Goal: Task Accomplishment & Management: Manage account settings

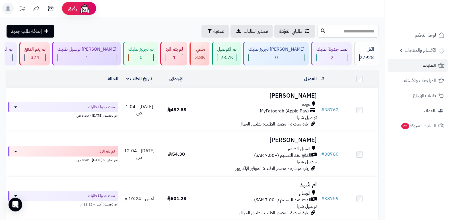
click at [365, 52] on div "الكل" at bounding box center [366, 49] width 15 height 7
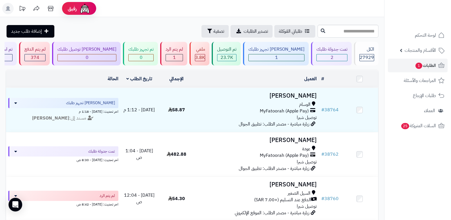
click at [255, 6] on header "رفيق ! الطلبات معالجة مكتمل إرجاع المنتجات العملاء المتواجدون الان 28604 عملاء …" at bounding box center [225, 8] width 451 height 17
click at [368, 54] on span "27929" at bounding box center [367, 57] width 14 height 7
click at [237, 52] on div "تم التوصيل" at bounding box center [226, 49] width 19 height 7
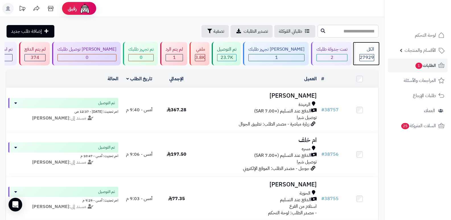
click at [366, 54] on span "27929" at bounding box center [367, 57] width 14 height 7
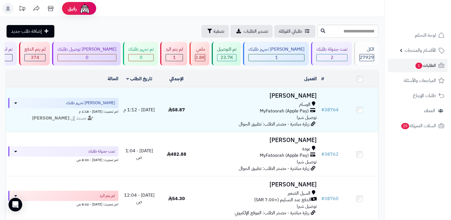
click at [361, 57] on span "27929" at bounding box center [367, 57] width 14 height 7
click at [364, 53] on div "الكل 27929" at bounding box center [366, 54] width 24 height 24
click at [365, 55] on span "27929" at bounding box center [367, 57] width 14 height 7
click at [369, 52] on div "الكل" at bounding box center [366, 49] width 15 height 7
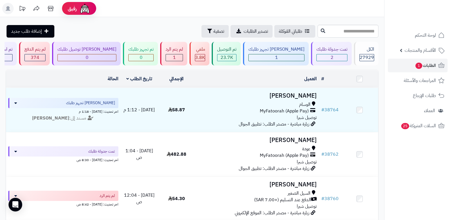
click at [324, 8] on header "رفيق ! الطلبات معالجة مكتمل إرجاع المنتجات العملاء المتواجدون الان 28604 عملاء …" at bounding box center [225, 8] width 451 height 17
click at [366, 55] on span "27929" at bounding box center [367, 57] width 14 height 7
click at [368, 50] on div "الكل" at bounding box center [366, 49] width 15 height 7
click at [367, 54] on span "27929" at bounding box center [367, 57] width 14 height 7
click at [364, 53] on div "الكل 27929" at bounding box center [366, 54] width 24 height 24
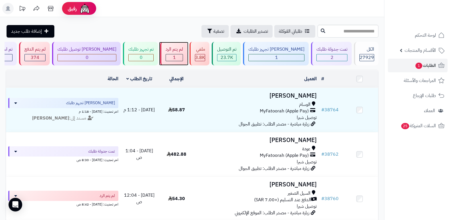
click at [183, 52] on div "لم يتم الرد" at bounding box center [174, 49] width 17 height 7
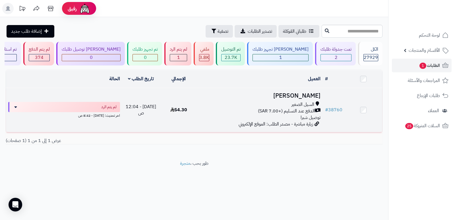
click at [301, 98] on h3 "[PERSON_NAME]" at bounding box center [260, 96] width 121 height 7
click at [307, 96] on h3 "[PERSON_NAME]" at bounding box center [260, 96] width 121 height 7
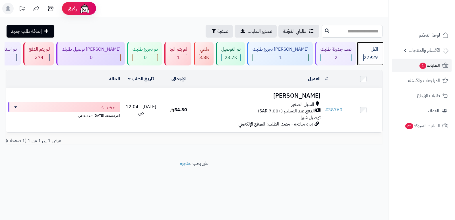
click at [367, 50] on div "الكل" at bounding box center [371, 49] width 15 height 7
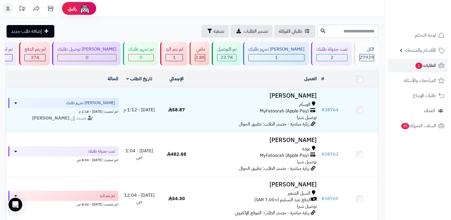
click at [289, 10] on header "رفيق ! الطلبات معالجة مكتمل إرجاع المنتجات العملاء المتواجدون الان 28604 عملاء …" at bounding box center [225, 8] width 451 height 17
click at [370, 49] on div "الكل" at bounding box center [366, 49] width 15 height 7
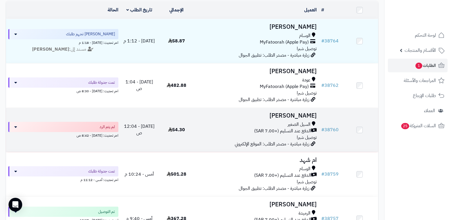
scroll to position [28, 0]
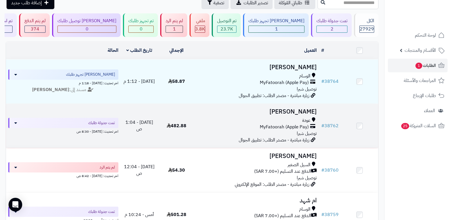
click at [300, 112] on h3 "[PERSON_NAME]" at bounding box center [258, 111] width 120 height 7
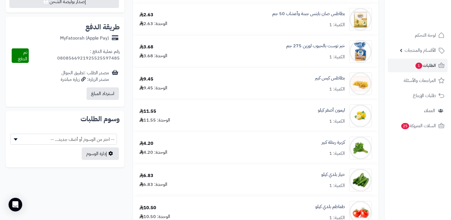
scroll to position [256, 0]
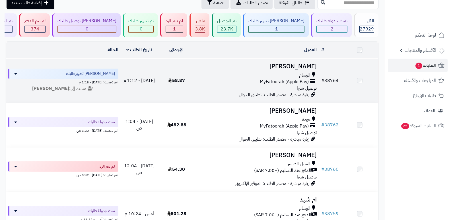
scroll to position [28, 0]
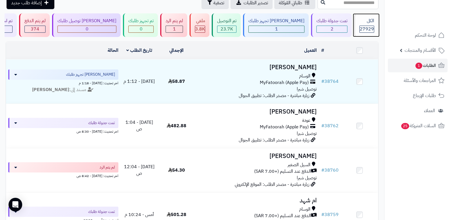
click at [375, 28] on div "الكل 27929" at bounding box center [366, 25] width 24 height 24
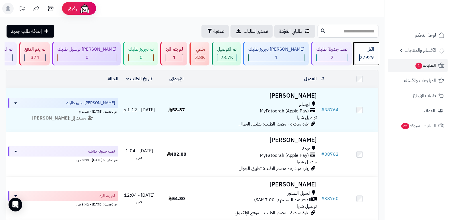
click at [367, 48] on div "الكل" at bounding box center [366, 49] width 15 height 7
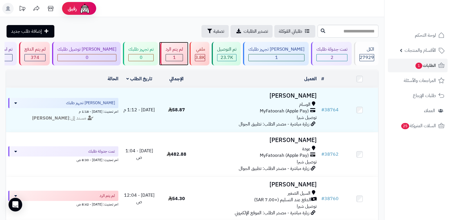
click at [183, 59] on div "1" at bounding box center [174, 57] width 17 height 7
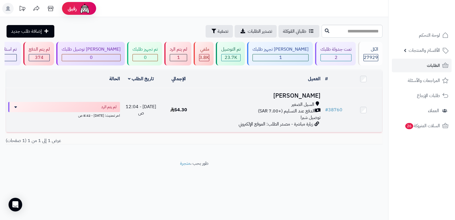
click at [309, 93] on h3 "[PERSON_NAME]" at bounding box center [260, 96] width 121 height 7
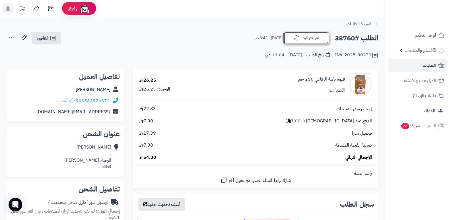
click at [306, 36] on button "لم يتم الرد" at bounding box center [306, 38] width 46 height 12
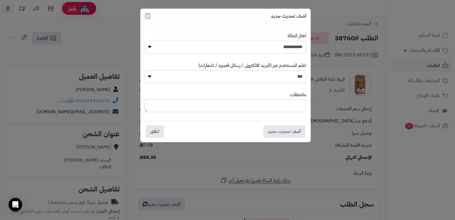
click at [262, 44] on select "**********" at bounding box center [226, 47] width 162 height 13
click at [145, 41] on select "**********" at bounding box center [226, 47] width 162 height 13
click at [295, 103] on textarea at bounding box center [226, 105] width 162 height 13
type textarea "**********"
click at [287, 133] on button "أضف تحديث جديد" at bounding box center [285, 131] width 42 height 13
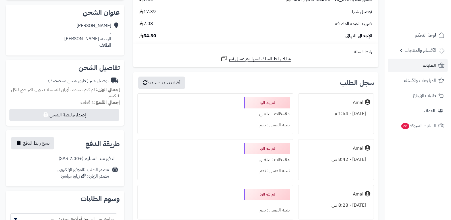
scroll to position [142, 0]
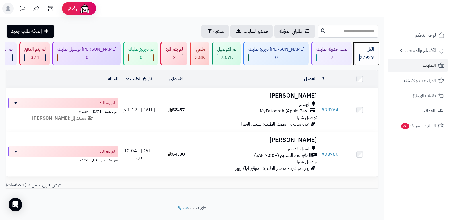
click at [360, 46] on div "الكل 27929" at bounding box center [366, 54] width 24 height 24
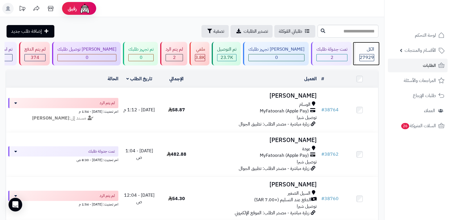
click at [360, 56] on span "27929" at bounding box center [367, 57] width 14 height 7
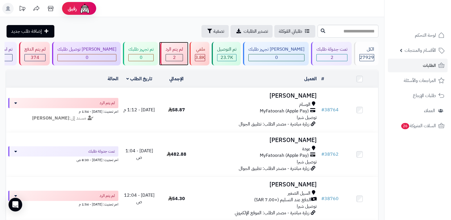
click at [183, 55] on div "2" at bounding box center [174, 57] width 17 height 7
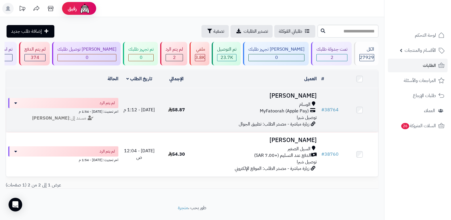
click at [297, 95] on h3 "[PERSON_NAME]" at bounding box center [258, 96] width 120 height 7
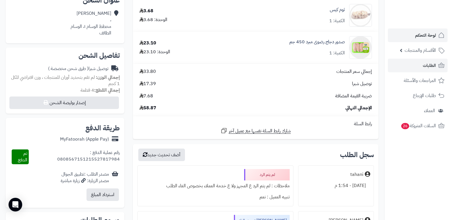
scroll to position [114, 0]
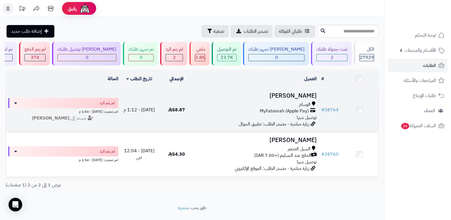
click at [305, 94] on h3 "[PERSON_NAME]" at bounding box center [258, 96] width 120 height 7
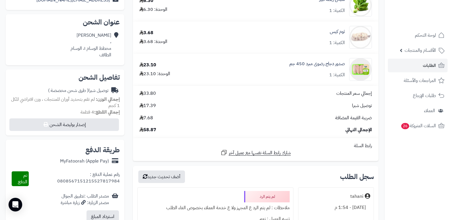
scroll to position [114, 0]
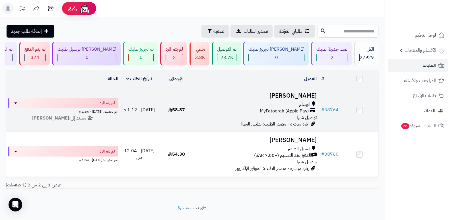
click at [301, 93] on h3 "[PERSON_NAME]" at bounding box center [258, 96] width 120 height 7
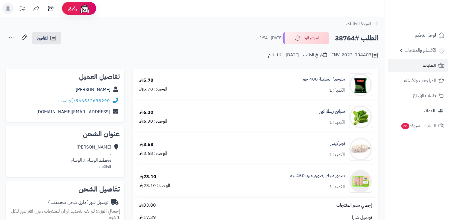
scroll to position [285, 0]
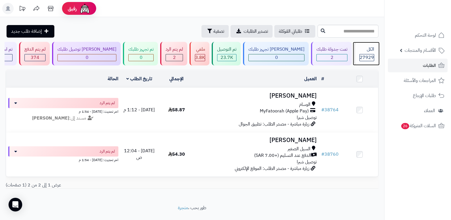
click at [373, 57] on div "27929" at bounding box center [367, 57] width 14 height 7
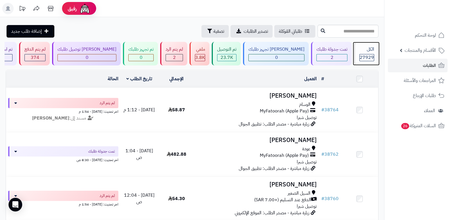
click at [366, 55] on span "27929" at bounding box center [367, 57] width 14 height 7
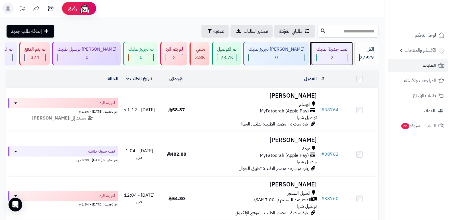
click at [331, 51] on div "تمت جدولة طلبك" at bounding box center [331, 49] width 31 height 7
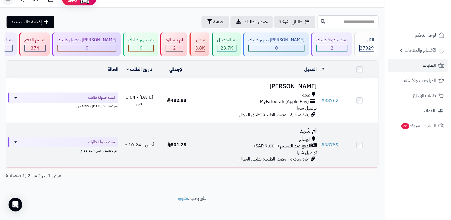
scroll to position [12, 0]
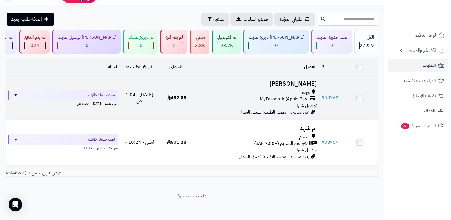
click at [303, 83] on h3 "خولة القرشي" at bounding box center [258, 84] width 120 height 7
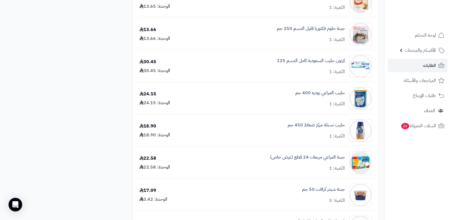
scroll to position [626, 0]
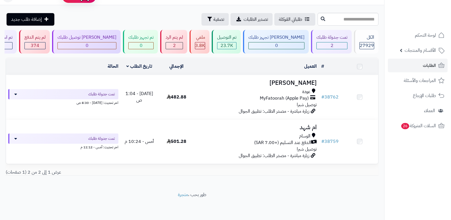
scroll to position [12, 0]
click at [362, 45] on span "27929" at bounding box center [367, 45] width 14 height 7
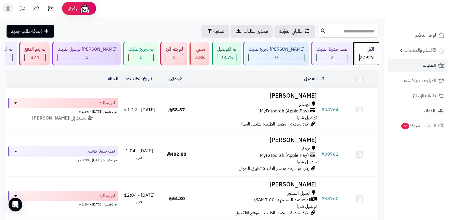
click at [368, 53] on div "الكل 27929" at bounding box center [366, 54] width 24 height 24
click at [368, 57] on span "27929" at bounding box center [367, 57] width 14 height 7
click at [368, 54] on span "27929" at bounding box center [367, 57] width 14 height 7
click at [363, 57] on span "27929" at bounding box center [367, 57] width 14 height 7
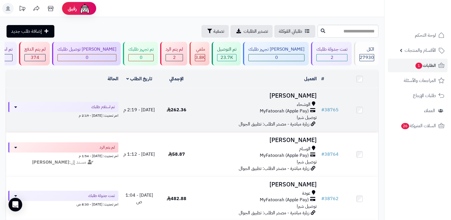
click at [304, 97] on h3 "[PERSON_NAME]" at bounding box center [258, 96] width 120 height 7
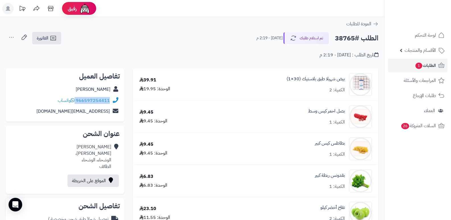
drag, startPoint x: 76, startPoint y: 99, endPoint x: 116, endPoint y: 102, distance: 40.0
click at [116, 102] on div "966597254411 واتساب" at bounding box center [65, 100] width 110 height 11
copy div "966597254411"
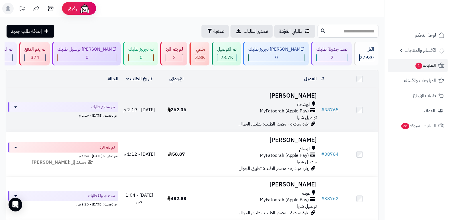
click at [304, 94] on h3 "سعد الثبيتي" at bounding box center [258, 96] width 120 height 7
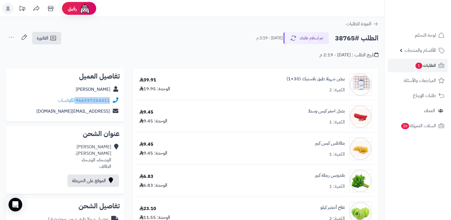
drag, startPoint x: 76, startPoint y: 100, endPoint x: 113, endPoint y: 105, distance: 36.7
click at [113, 105] on div "966597254411 واتساب" at bounding box center [65, 100] width 110 height 11
copy div "966597254411"
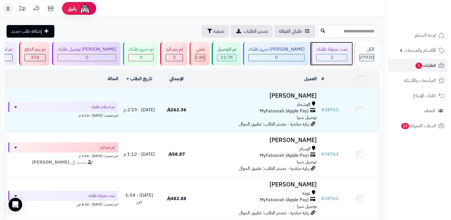
click at [322, 50] on div "تمت جدولة طلبك" at bounding box center [331, 49] width 31 height 7
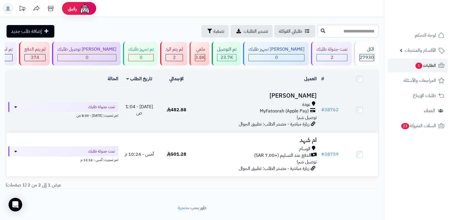
click at [305, 95] on h3 "[PERSON_NAME]" at bounding box center [258, 96] width 120 height 7
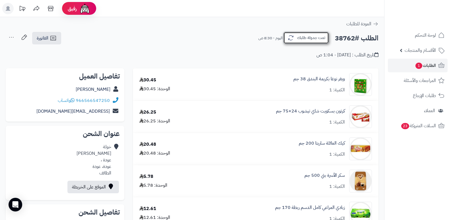
click at [305, 36] on button "تمت جدولة طلبك" at bounding box center [306, 38] width 46 height 12
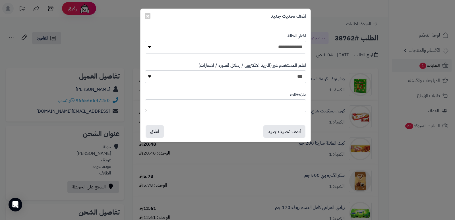
click at [284, 50] on select "**********" at bounding box center [226, 47] width 162 height 13
select select "*"
click at [145, 41] on select "**********" at bounding box center [226, 47] width 162 height 13
click at [284, 107] on textarea at bounding box center [226, 105] width 162 height 13
type textarea "***"
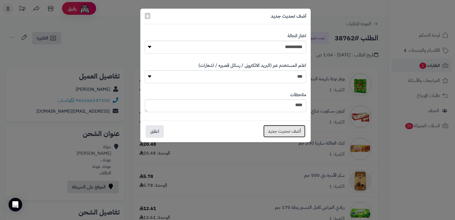
click at [279, 133] on button "أضف تحديث جديد" at bounding box center [285, 131] width 42 height 13
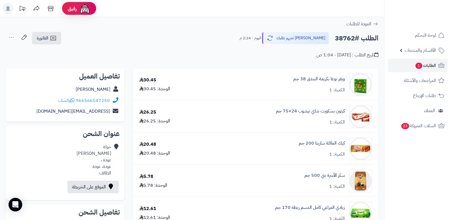
click at [12, 35] on icon at bounding box center [11, 37] width 11 height 11
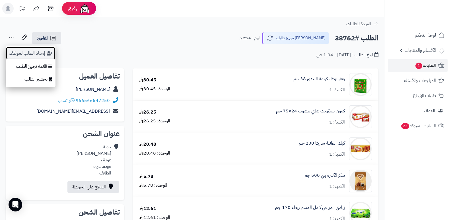
click at [23, 52] on button "إسناد الطلب لموظف" at bounding box center [31, 53] width 50 height 13
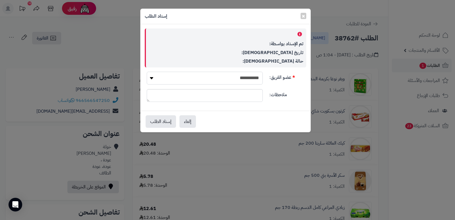
click at [245, 72] on select "**********" at bounding box center [205, 78] width 116 height 13
select select "**"
click at [147, 72] on select "**********" at bounding box center [205, 78] width 116 height 13
click at [166, 119] on button "إسناد الطلب" at bounding box center [161, 121] width 30 height 13
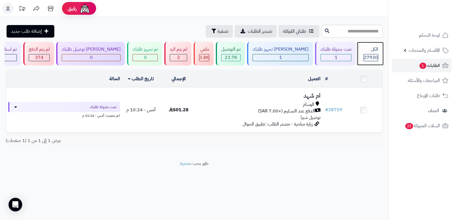
click at [372, 52] on div "الكل" at bounding box center [371, 49] width 15 height 7
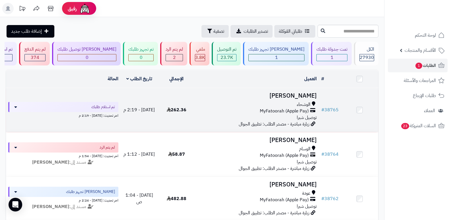
click at [307, 97] on h3 "[PERSON_NAME]" at bounding box center [258, 96] width 120 height 7
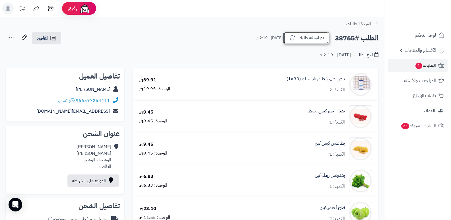
click at [305, 33] on button "تم استلام طلبك" at bounding box center [306, 38] width 46 height 12
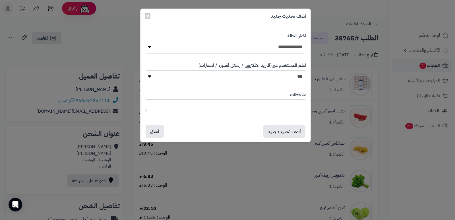
click at [292, 47] on select "**********" at bounding box center [226, 47] width 162 height 13
select select "*"
click at [145, 41] on select "**********" at bounding box center [226, 47] width 162 height 13
click at [276, 110] on textarea at bounding box center [226, 105] width 162 height 13
type textarea "****"
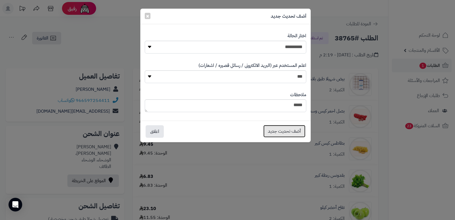
click at [280, 132] on button "أضف تحديث جديد" at bounding box center [285, 131] width 42 height 13
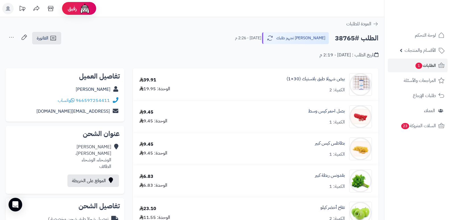
click at [11, 35] on icon at bounding box center [11, 37] width 11 height 11
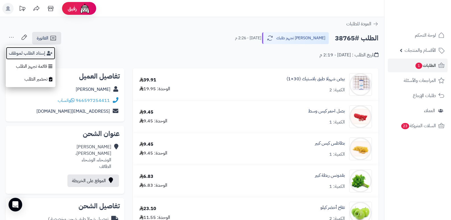
click at [29, 53] on button "إسناد الطلب لموظف" at bounding box center [31, 53] width 50 height 13
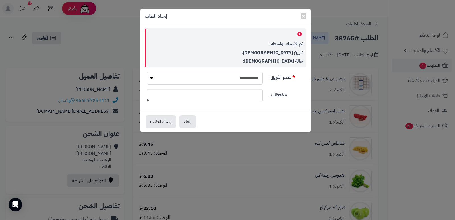
click at [226, 80] on select "**********" at bounding box center [205, 78] width 116 height 13
select select "**"
click at [147, 72] on select "**********" at bounding box center [205, 78] width 116 height 13
click at [161, 123] on button "إسناد الطلب" at bounding box center [161, 121] width 30 height 13
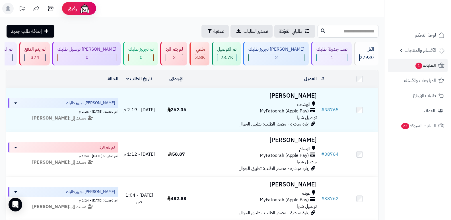
click at [314, 9] on header "رفيق ! الطلبات معالجة مكتمل إرجاع المنتجات العملاء المتواجدون الان 28604 عملاء …" at bounding box center [225, 8] width 451 height 17
click at [365, 51] on div "الكل" at bounding box center [366, 49] width 15 height 7
click at [155, 53] on div "تم تجهيز طلبك 0" at bounding box center [140, 54] width 35 height 24
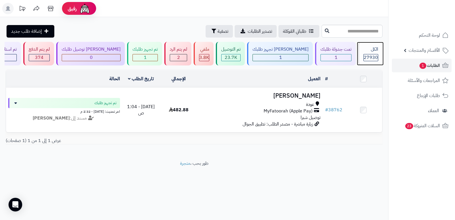
click at [372, 51] on div "الكل" at bounding box center [371, 49] width 15 height 7
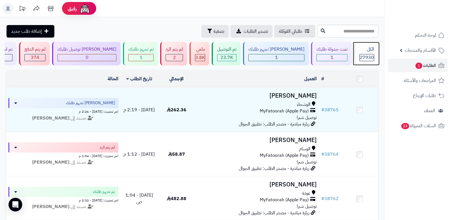
click at [373, 50] on div "الكل" at bounding box center [366, 49] width 15 height 7
click at [373, 49] on div "الكل" at bounding box center [366, 49] width 15 height 7
click at [367, 52] on div "الكل" at bounding box center [366, 49] width 15 height 7
click at [367, 58] on span "27930" at bounding box center [367, 57] width 14 height 7
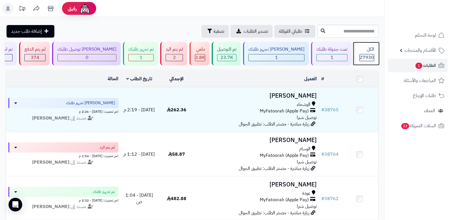
click at [363, 50] on div "الكل" at bounding box center [366, 49] width 15 height 7
click at [373, 52] on div "الكل" at bounding box center [366, 49] width 15 height 7
click at [366, 49] on div "الكل" at bounding box center [366, 49] width 15 height 7
click at [364, 51] on div "الكل" at bounding box center [366, 49] width 15 height 7
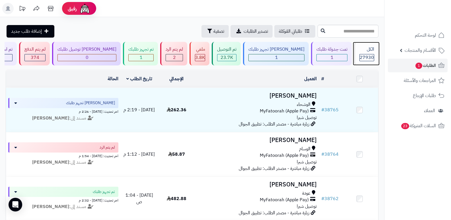
click at [366, 55] on span "27930" at bounding box center [367, 57] width 14 height 7
click at [366, 49] on div "الكل" at bounding box center [366, 49] width 15 height 7
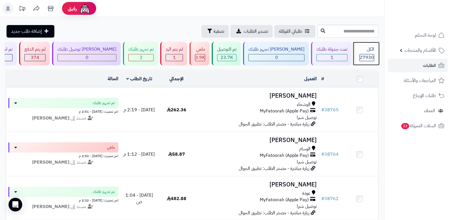
click at [369, 59] on span "27930" at bounding box center [367, 57] width 14 height 7
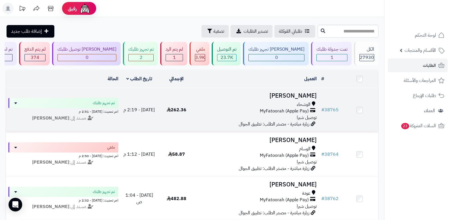
click at [303, 94] on h3 "[PERSON_NAME]" at bounding box center [258, 96] width 120 height 7
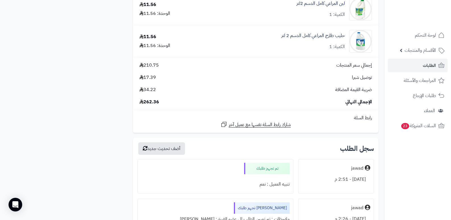
scroll to position [512, 0]
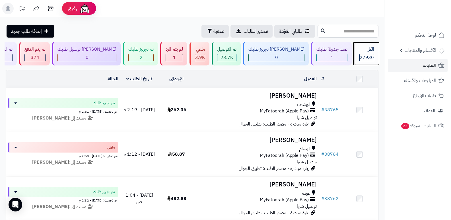
click at [361, 56] on span "27930" at bounding box center [367, 57] width 14 height 7
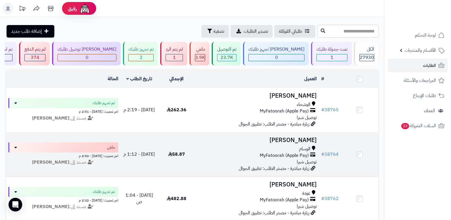
click at [302, 138] on h3 "[PERSON_NAME]" at bounding box center [258, 140] width 120 height 7
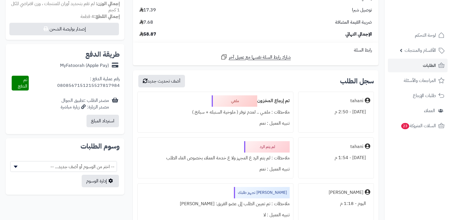
scroll to position [256, 0]
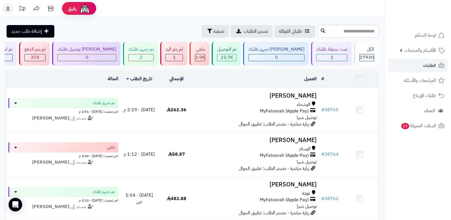
click at [427, 185] on nav "لوحة التحكم الأقسام والمنتجات المنتجات الأقسام الماركات مواصفات المنتجات مواصفا…" at bounding box center [417, 117] width 67 height 220
click at [364, 53] on div "الكل 27930" at bounding box center [366, 54] width 24 height 24
click at [366, 55] on span "27930" at bounding box center [367, 57] width 14 height 7
click at [366, 53] on div "الكل 27930" at bounding box center [366, 54] width 24 height 24
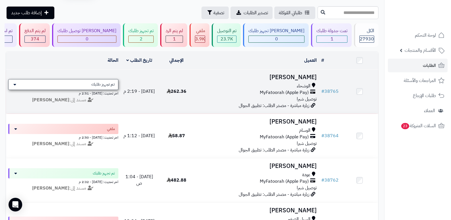
scroll to position [28, 0]
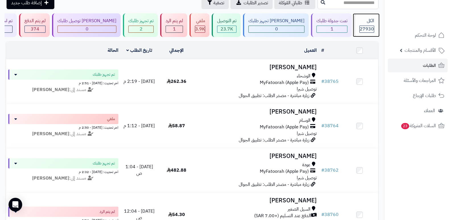
click at [363, 24] on div "الكل" at bounding box center [366, 21] width 15 height 7
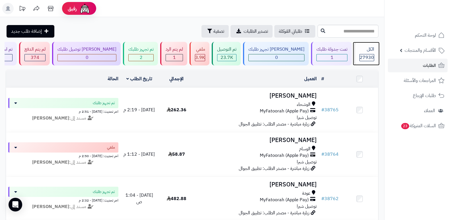
click at [369, 54] on span "27930" at bounding box center [367, 57] width 14 height 7
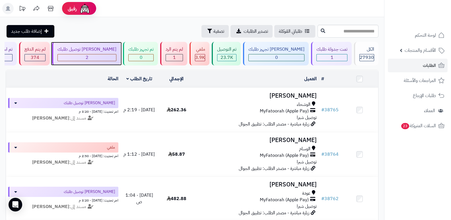
click at [94, 56] on div "2" at bounding box center [87, 57] width 58 height 7
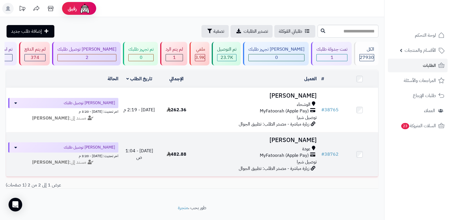
click at [314, 137] on h3 "[PERSON_NAME]" at bounding box center [258, 140] width 120 height 7
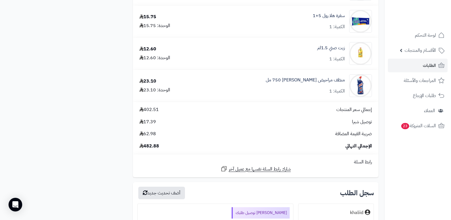
scroll to position [968, 0]
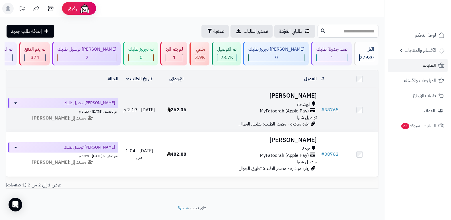
click at [303, 96] on h3 "[PERSON_NAME]" at bounding box center [258, 96] width 120 height 7
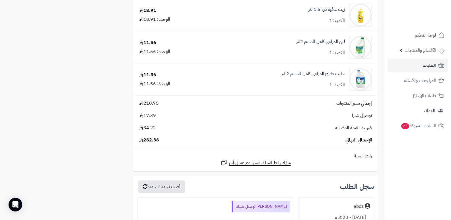
scroll to position [484, 0]
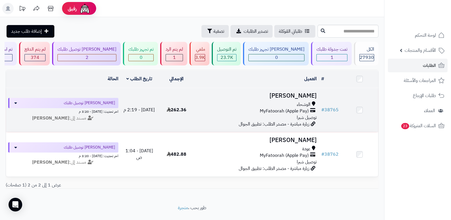
click at [301, 97] on h3 "[PERSON_NAME]" at bounding box center [258, 96] width 120 height 7
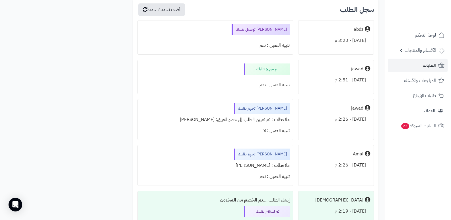
scroll to position [569, 0]
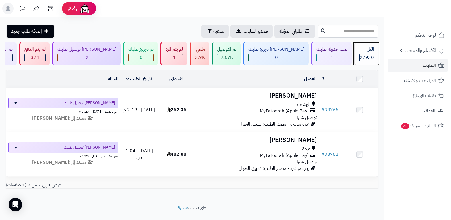
click at [363, 56] on span "27930" at bounding box center [367, 57] width 14 height 7
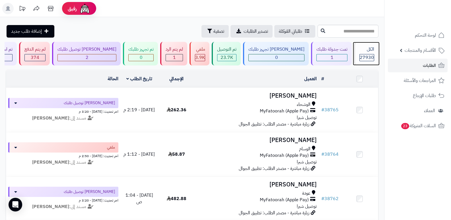
click at [365, 53] on div "الكل 27930" at bounding box center [366, 54] width 24 height 24
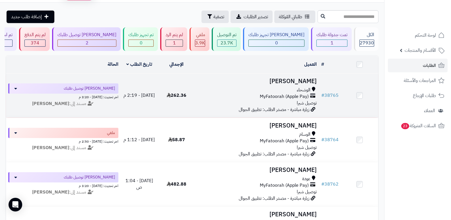
scroll to position [28, 0]
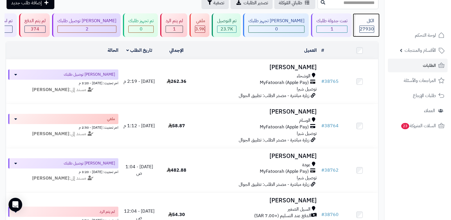
click at [365, 27] on span "27930" at bounding box center [367, 29] width 14 height 7
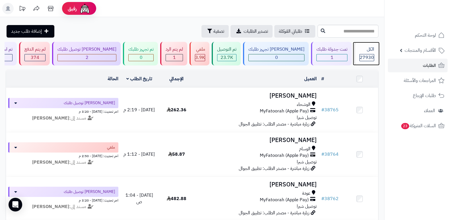
click at [370, 58] on span "27930" at bounding box center [367, 57] width 14 height 7
click at [370, 57] on span "27930" at bounding box center [367, 57] width 14 height 7
click at [364, 50] on div "الكل" at bounding box center [366, 49] width 15 height 7
click at [367, 54] on span "27930" at bounding box center [367, 57] width 14 height 7
click at [359, 52] on div "الكل" at bounding box center [366, 49] width 15 height 7
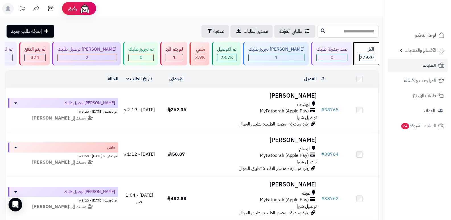
click at [359, 55] on div "27930" at bounding box center [366, 57] width 15 height 7
click at [368, 54] on span "27930" at bounding box center [367, 57] width 14 height 7
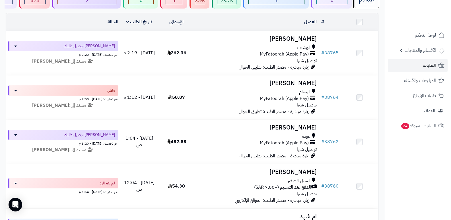
click at [369, 4] on div "27930" at bounding box center [366, 0] width 15 height 7
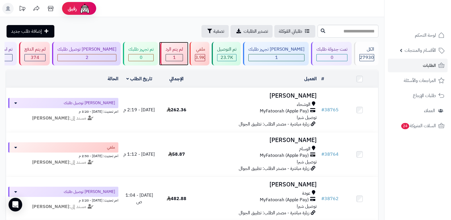
click at [183, 51] on div "لم يتم الرد" at bounding box center [174, 49] width 17 height 7
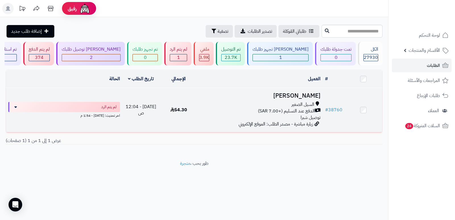
click at [300, 94] on h3 "[PERSON_NAME]" at bounding box center [260, 96] width 121 height 7
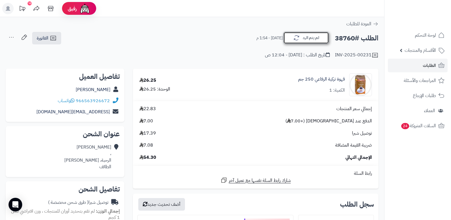
click at [311, 39] on button "لم يتم الرد" at bounding box center [306, 38] width 46 height 12
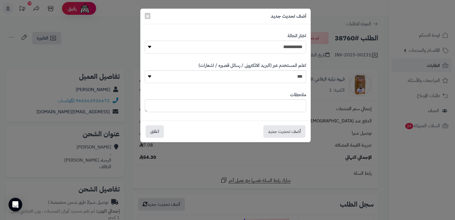
click at [277, 50] on select "**********" at bounding box center [226, 47] width 162 height 13
click at [145, 41] on select "**********" at bounding box center [226, 47] width 162 height 13
click at [294, 108] on textarea at bounding box center [226, 105] width 162 height 13
click at [222, 106] on textarea "**********" at bounding box center [226, 105] width 162 height 13
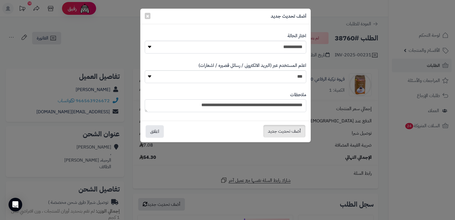
type textarea "**********"
click at [285, 130] on button "أضف تحديث جديد" at bounding box center [285, 131] width 42 height 13
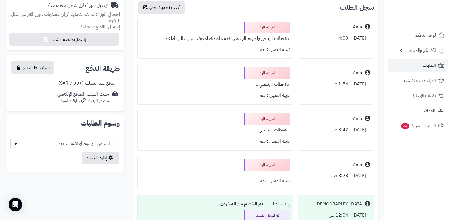
scroll to position [114, 0]
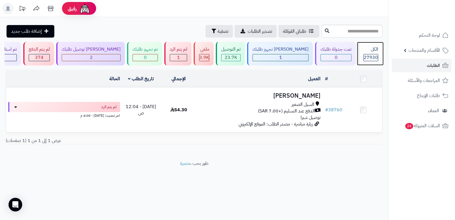
click at [368, 56] on span "27930" at bounding box center [371, 57] width 14 height 7
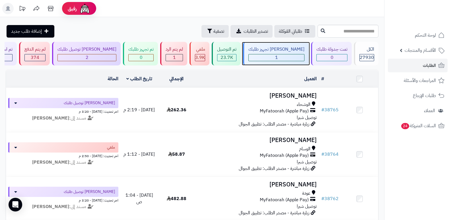
click at [287, 53] on div "جاري تجهيز طلبك 1" at bounding box center [276, 54] width 66 height 24
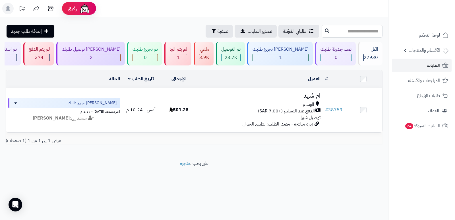
click at [306, 15] on header "رفيق ! الطلبات معالجة مكتمل إرجاع المنتجات العملاء المتواجدون الان 28604 عملاء …" at bounding box center [227, 8] width 455 height 17
click at [119, 58] on div "2" at bounding box center [91, 57] width 58 height 7
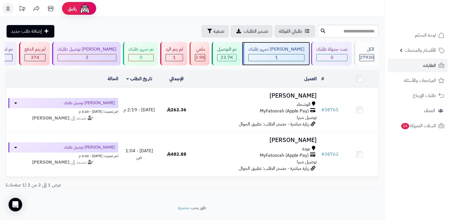
click at [301, 53] on div "جاري تجهيز طلبك 1" at bounding box center [276, 54] width 66 height 24
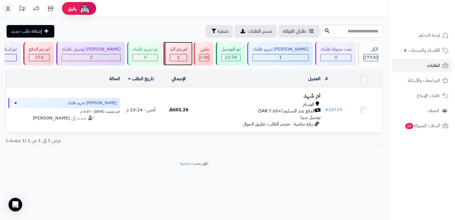
click at [180, 54] on span "1" at bounding box center [178, 57] width 3 height 7
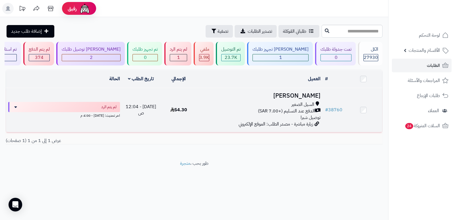
click at [310, 96] on h3 "[PERSON_NAME]" at bounding box center [260, 96] width 121 height 7
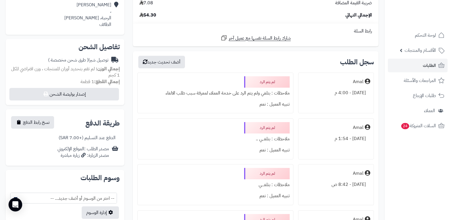
scroll to position [142, 0]
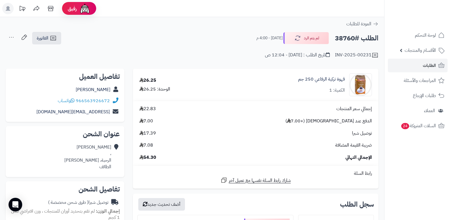
scroll to position [143, 0]
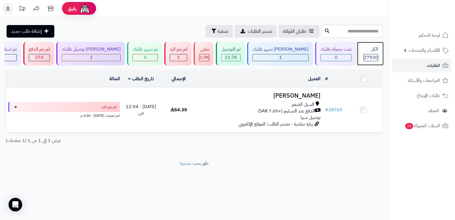
click at [367, 57] on span "27930" at bounding box center [371, 57] width 14 height 7
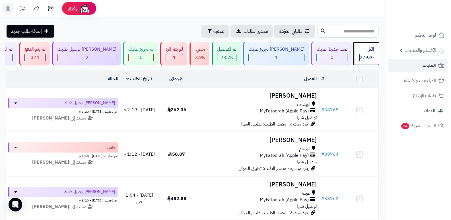
click at [368, 56] on span "27930" at bounding box center [367, 57] width 14 height 7
click at [370, 50] on div "الكل" at bounding box center [366, 49] width 15 height 7
click at [361, 52] on div "الكل" at bounding box center [366, 49] width 15 height 7
click at [368, 56] on span "27930" at bounding box center [367, 57] width 14 height 7
click at [361, 50] on div "الكل" at bounding box center [366, 49] width 15 height 7
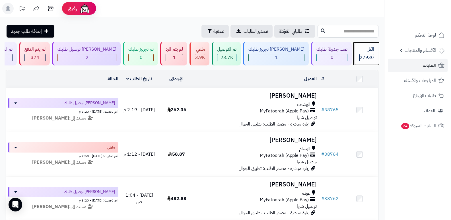
click at [369, 51] on div "الكل" at bounding box center [366, 49] width 15 height 7
click at [361, 46] on div "الكل" at bounding box center [366, 49] width 15 height 7
click at [363, 50] on div "الكل" at bounding box center [366, 49] width 15 height 7
click at [365, 61] on div "الكل 27930" at bounding box center [366, 54] width 24 height 24
click at [367, 49] on div "الكل" at bounding box center [366, 49] width 15 height 7
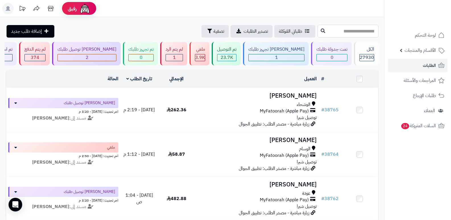
click at [373, 37] on input "text" at bounding box center [348, 31] width 61 height 13
click at [371, 48] on div "الكل" at bounding box center [366, 49] width 15 height 7
click at [183, 56] on div "1" at bounding box center [174, 57] width 17 height 7
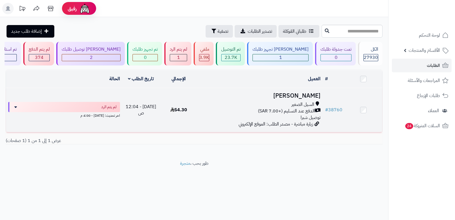
click at [312, 97] on h3 "[PERSON_NAME]" at bounding box center [260, 96] width 121 height 7
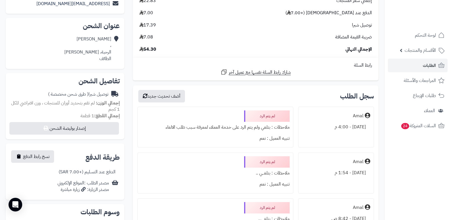
scroll to position [142, 0]
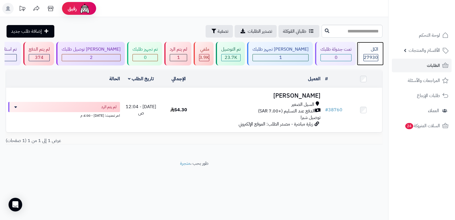
click at [373, 55] on span "27930" at bounding box center [371, 57] width 14 height 7
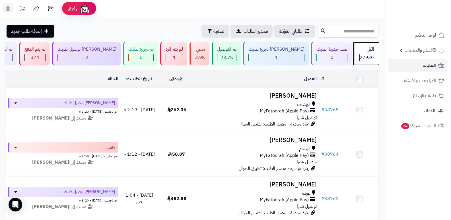
click at [376, 57] on div "الكل 27930" at bounding box center [366, 54] width 24 height 24
click at [363, 57] on span "27930" at bounding box center [367, 57] width 14 height 7
click at [361, 56] on span "27930" at bounding box center [367, 57] width 14 height 7
click at [366, 58] on span "27930" at bounding box center [367, 57] width 14 height 7
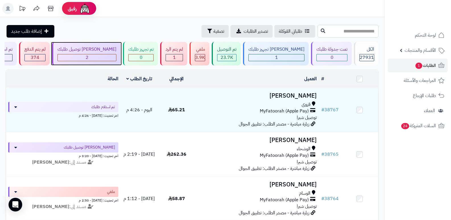
click at [114, 47] on div "[PERSON_NAME] توصيل طلبك" at bounding box center [86, 49] width 59 height 7
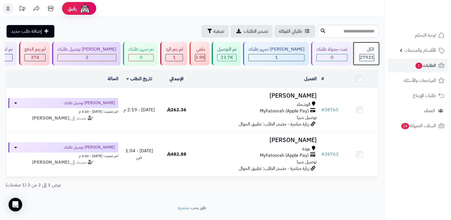
click at [367, 50] on div "الكل" at bounding box center [366, 49] width 15 height 7
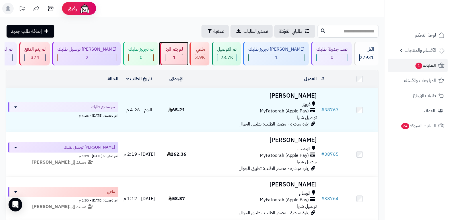
click at [183, 50] on div "لم يتم الرد" at bounding box center [174, 49] width 17 height 7
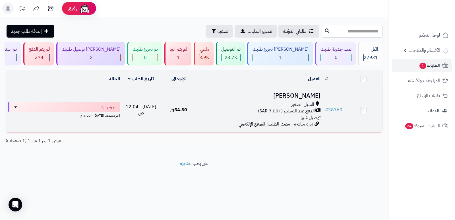
click at [301, 96] on h3 "رشا عامري" at bounding box center [260, 96] width 121 height 7
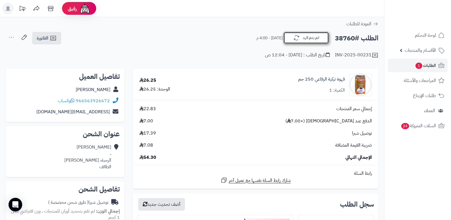
click at [297, 36] on icon "button" at bounding box center [296, 37] width 7 height 7
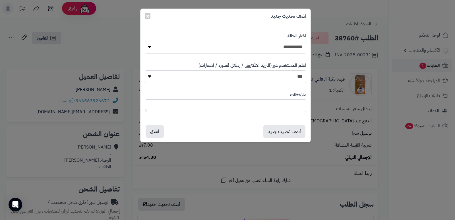
click at [291, 47] on select "**********" at bounding box center [226, 47] width 162 height 13
select select "*"
click at [145, 41] on select "**********" at bounding box center [226, 47] width 162 height 13
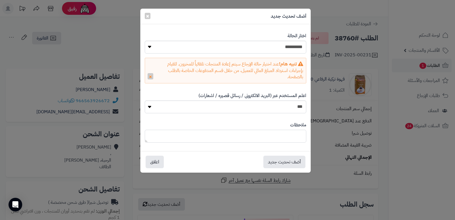
click at [283, 137] on textarea at bounding box center [226, 136] width 162 height 13
type textarea "**********"
click at [289, 163] on button "أضف تحديث جديد" at bounding box center [285, 161] width 42 height 13
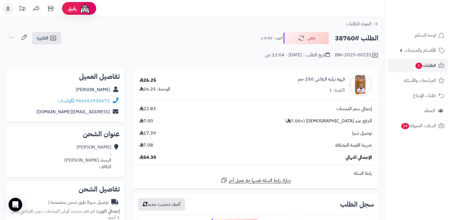
drag, startPoint x: 415, startPoint y: 170, endPoint x: 403, endPoint y: 164, distance: 13.1
click at [415, 170] on nav "لوحة التحكم الأقسام والمنتجات المنتجات الأقسام الماركات مواصفات المنتجات مواصفا…" at bounding box center [417, 117] width 67 height 220
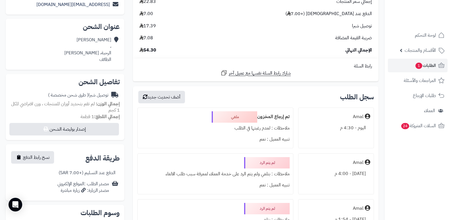
scroll to position [57, 0]
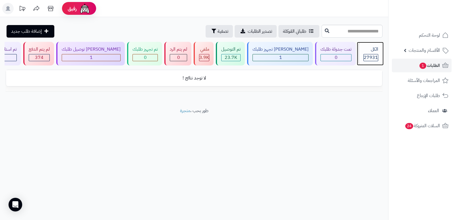
click at [367, 58] on span "27931" at bounding box center [371, 57] width 14 height 7
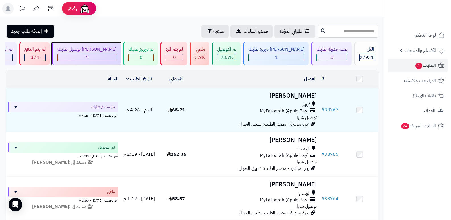
click at [110, 56] on div "1" at bounding box center [87, 57] width 58 height 7
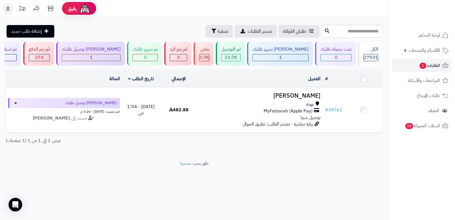
click at [300, 17] on div "**********" at bounding box center [194, 88] width 389 height 143
click at [381, 46] on div "الكل 27931" at bounding box center [370, 54] width 24 height 24
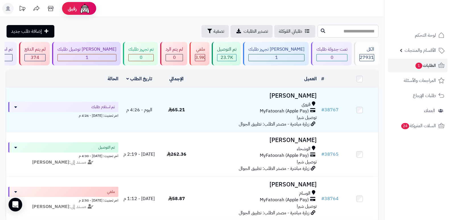
click at [320, 11] on header "رفيق ! الطلبات معالجة مكتمل إرجاع المنتجات العملاء المتواجدون الان 28604 عملاء …" at bounding box center [225, 8] width 451 height 17
click at [147, 56] on div "0" at bounding box center [141, 57] width 25 height 7
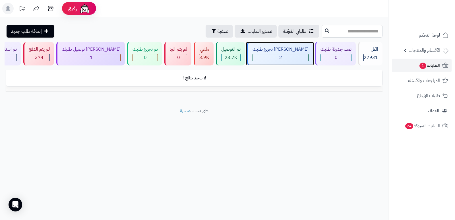
click at [296, 56] on div "2" at bounding box center [281, 57] width 56 height 7
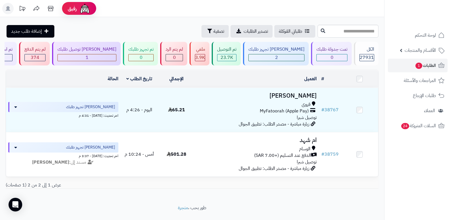
click at [260, 12] on header "رفيق ! الطلبات معالجة مكتمل إرجاع المنتجات العملاء المتواجدون الان 28604 عملاء …" at bounding box center [225, 8] width 451 height 17
click at [209, 50] on div "ملغي 3.9K" at bounding box center [200, 54] width 20 height 24
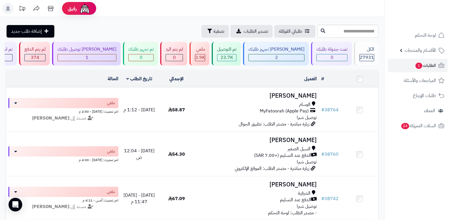
click at [10, 7] on rect at bounding box center [7, 8] width 11 height 11
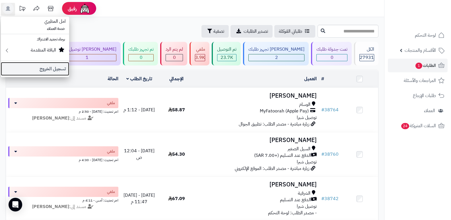
click at [45, 65] on link "تسجيل الخروج" at bounding box center [35, 69] width 68 height 14
